Goal: Check status: Check status

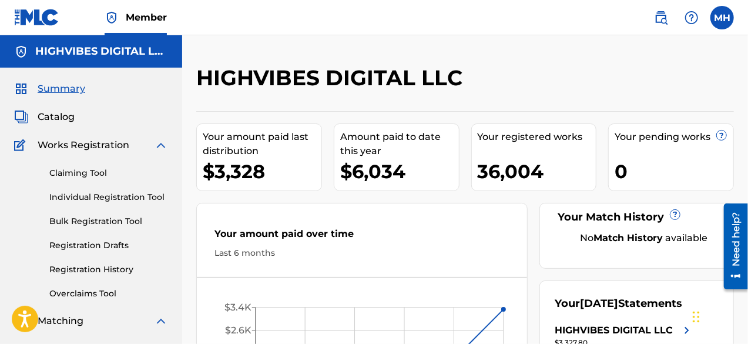
click at [729, 7] on div "MH MH Mathias HIGHVIBES mathias@highvibesdistribution.com Notification Preferen…" at bounding box center [688, 18] width 92 height 24
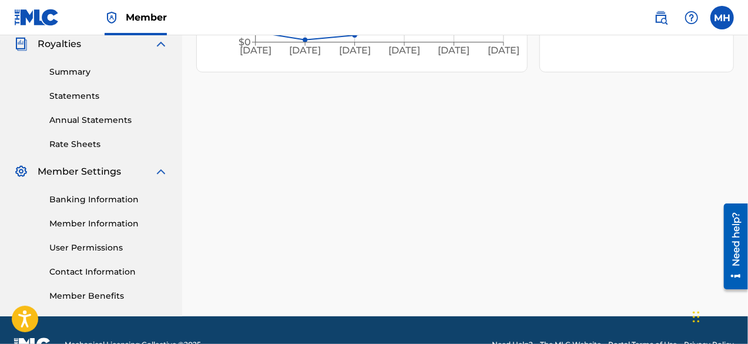
scroll to position [374, 0]
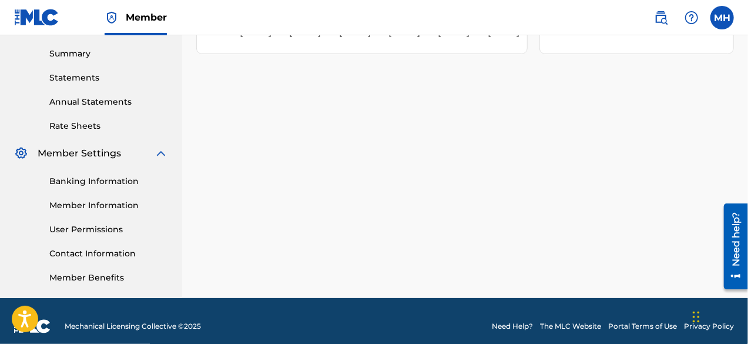
click at [91, 231] on link "User Permissions" at bounding box center [108, 229] width 119 height 12
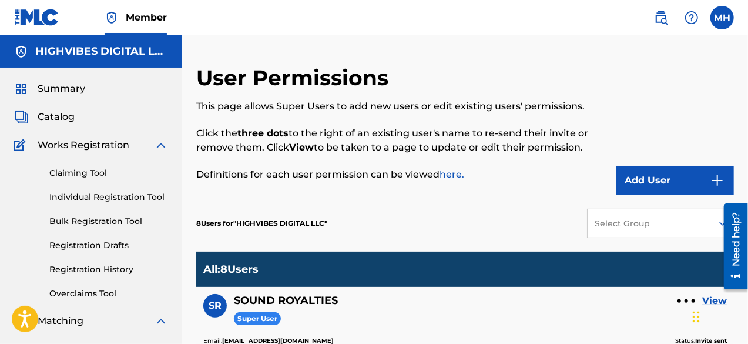
click at [42, 115] on span "Catalog" at bounding box center [56, 117] width 37 height 14
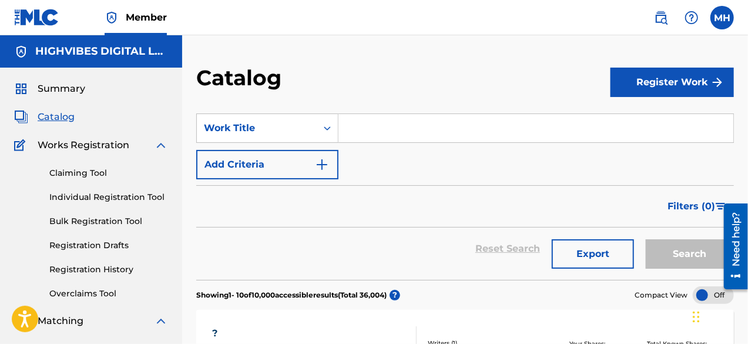
click at [53, 87] on span "Summary" at bounding box center [62, 89] width 48 height 14
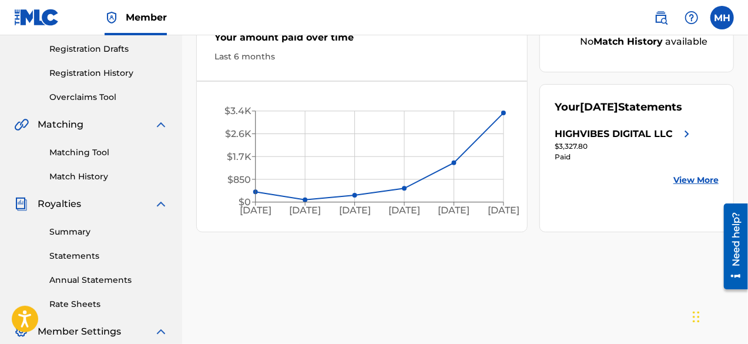
scroll to position [197, 0]
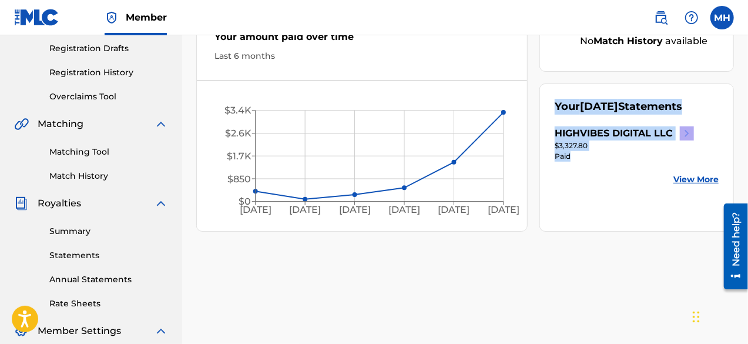
drag, startPoint x: 557, startPoint y: 96, endPoint x: 635, endPoint y: 168, distance: 106.1
click at [635, 168] on div "Your August 2025 Statements HIGHVIBES DIGITAL LLC $3,327.80 Paid View More" at bounding box center [637, 157] width 195 height 148
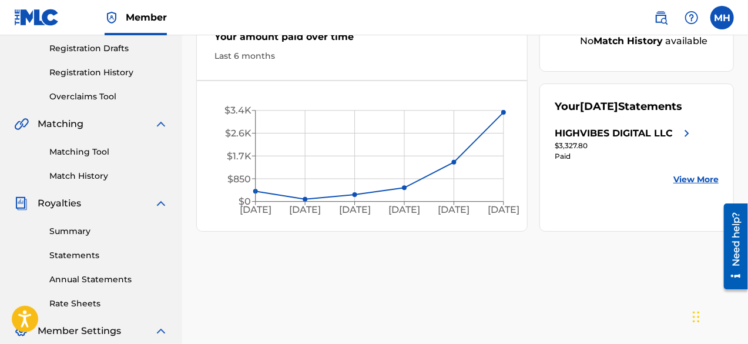
click at [587, 202] on div "Your August 2025 Statements HIGHVIBES DIGITAL LLC $3,327.80 Paid View More" at bounding box center [637, 157] width 195 height 148
click at [593, 140] on div "HIGHVIBES DIGITAL LLC" at bounding box center [614, 133] width 118 height 14
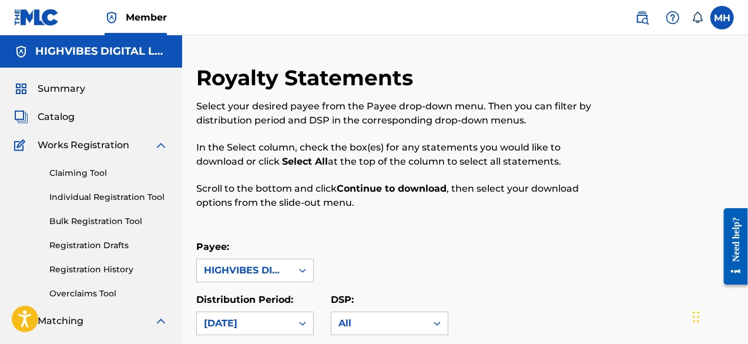
click at [595, 139] on div "Select your desired payee from the Payee drop-down menu. Then you can filter by…" at bounding box center [403, 154] width 414 height 111
drag, startPoint x: 606, startPoint y: 169, endPoint x: 729, endPoint y: 173, distance: 122.9
click at [729, 173] on div "Royalty Statements Select your desired payee from the Payee drop-down menu. The…" at bounding box center [465, 144] width 538 height 159
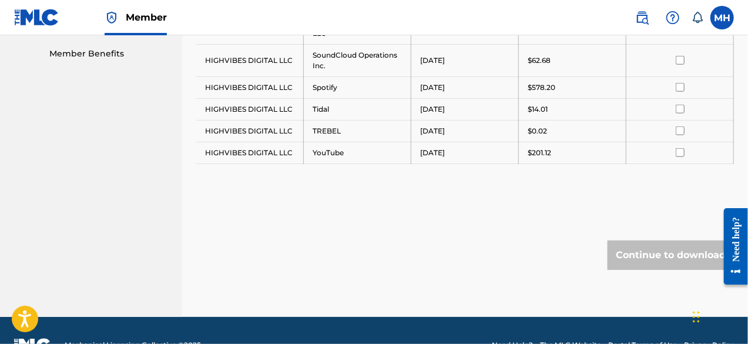
scroll to position [622, 0]
